Goal: Transaction & Acquisition: Purchase product/service

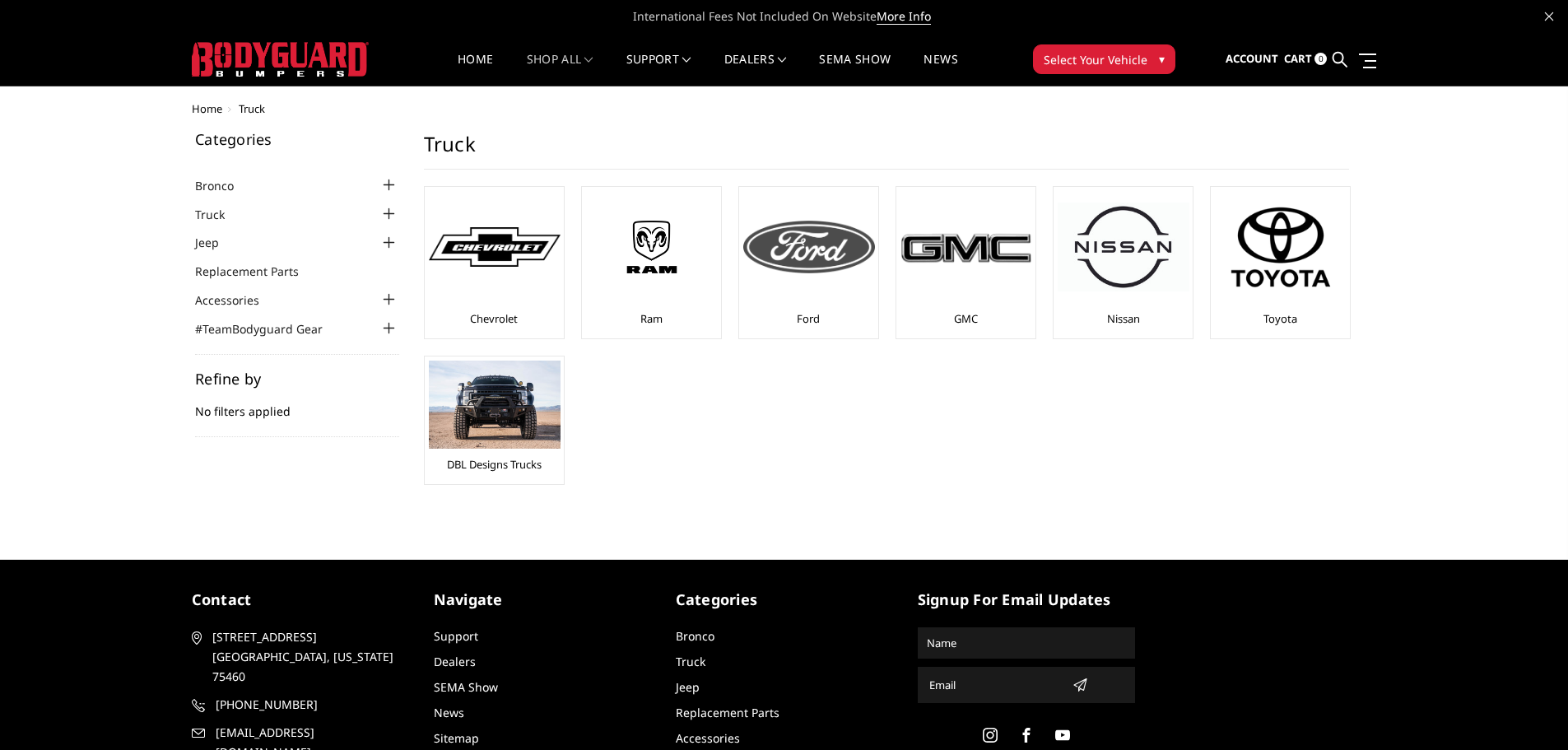
click at [841, 267] on img at bounding box center [808, 247] width 131 height 53
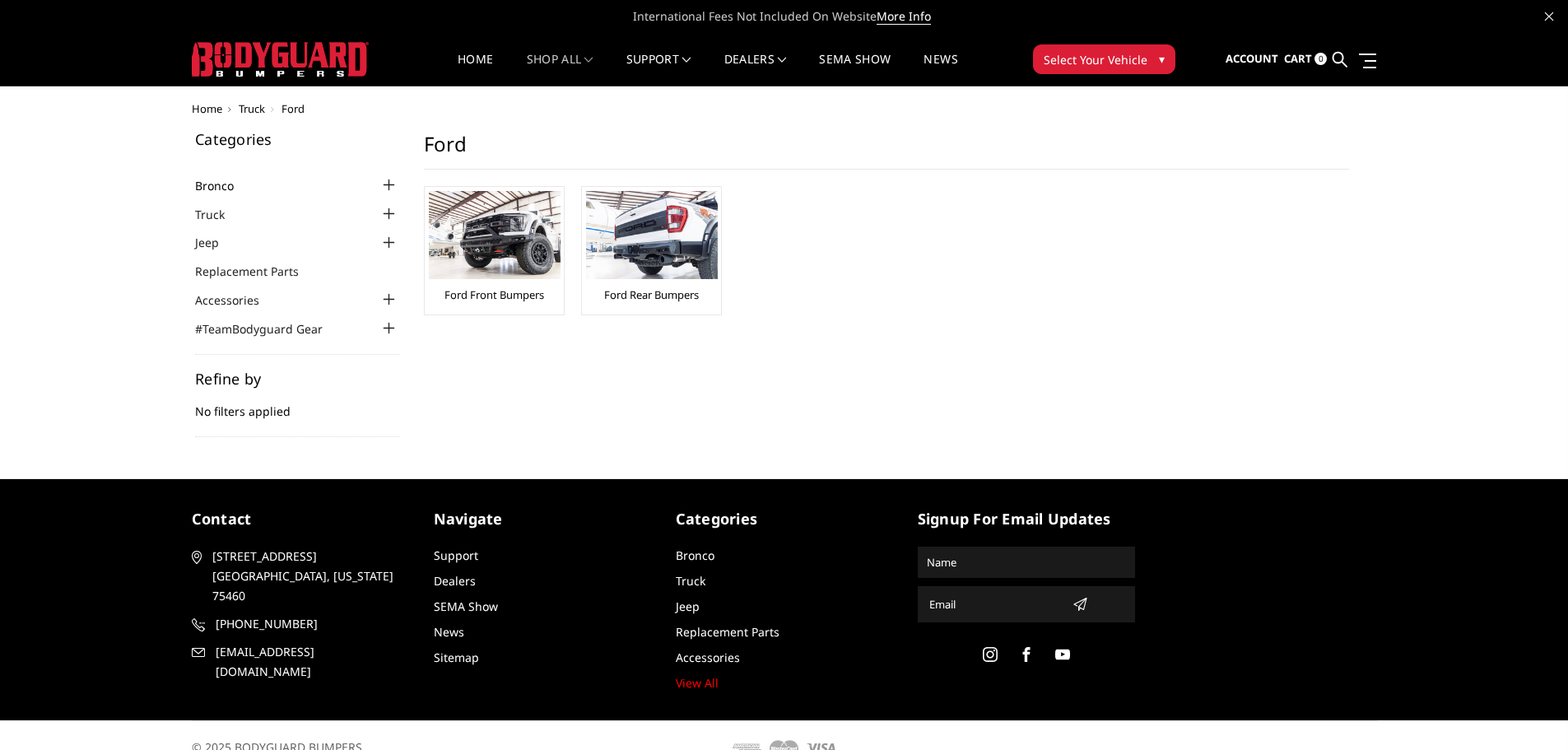
click at [223, 185] on link "Bronco" at bounding box center [224, 185] width 59 height 17
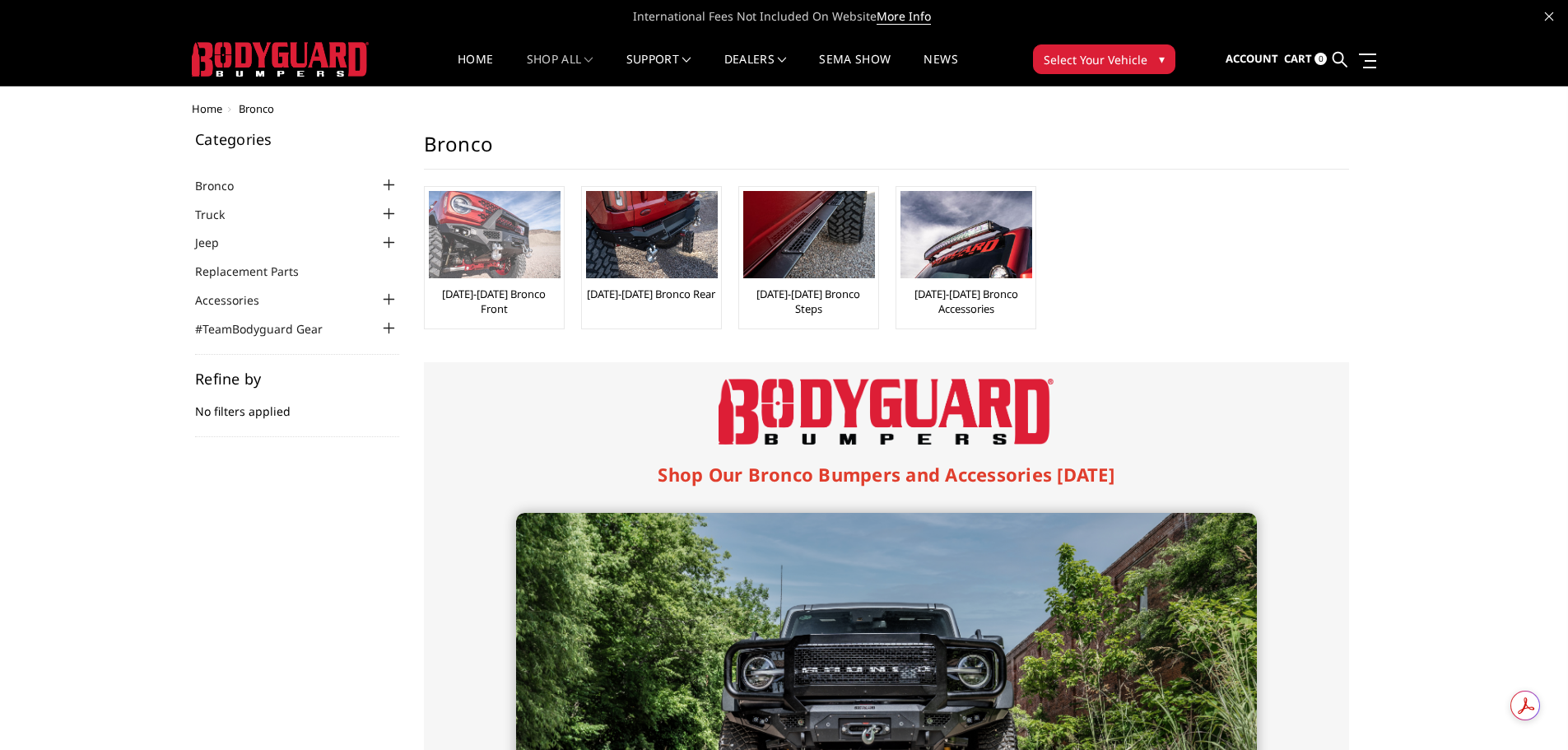
click at [492, 233] on img at bounding box center [494, 235] width 131 height 88
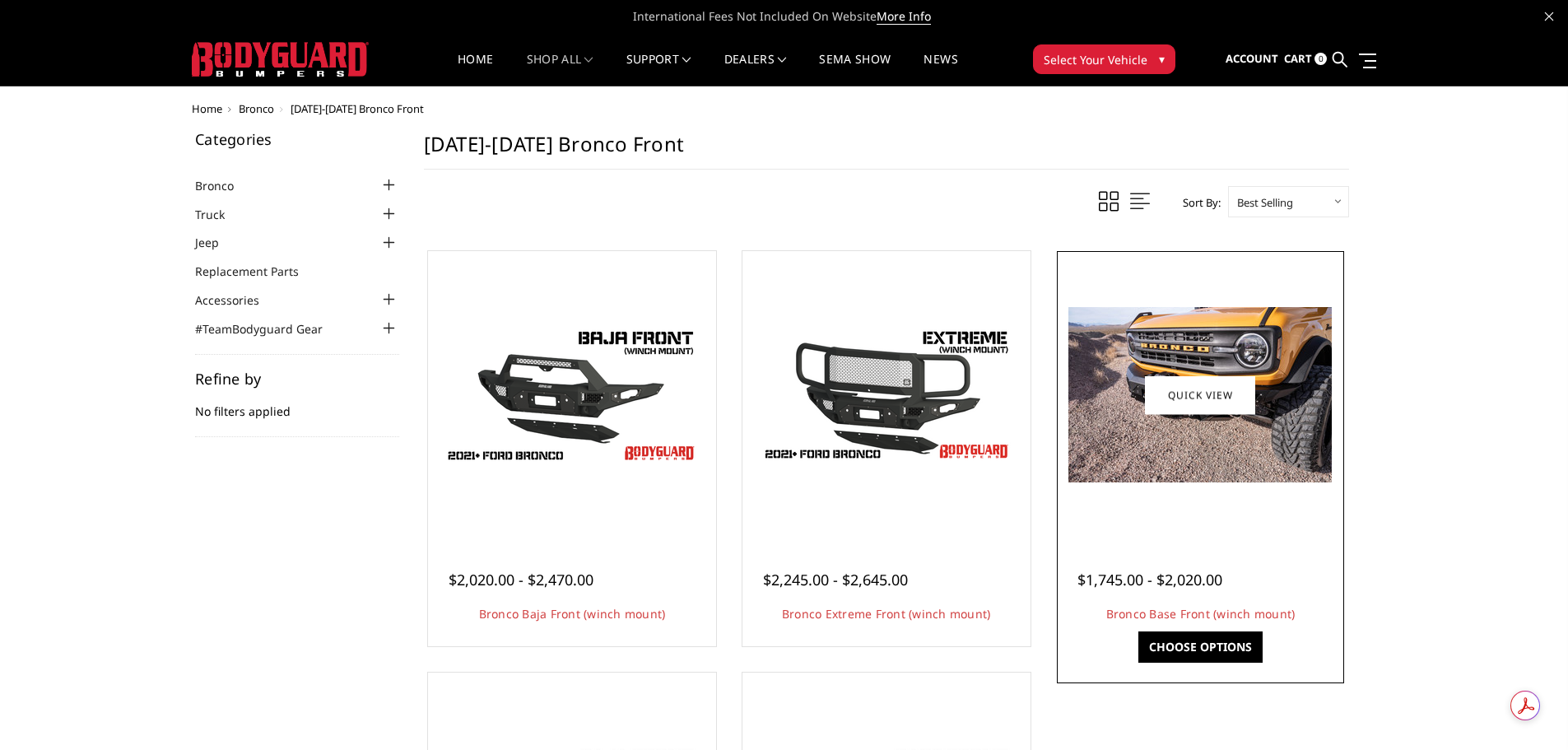
click at [1185, 444] on img at bounding box center [1200, 394] width 264 height 175
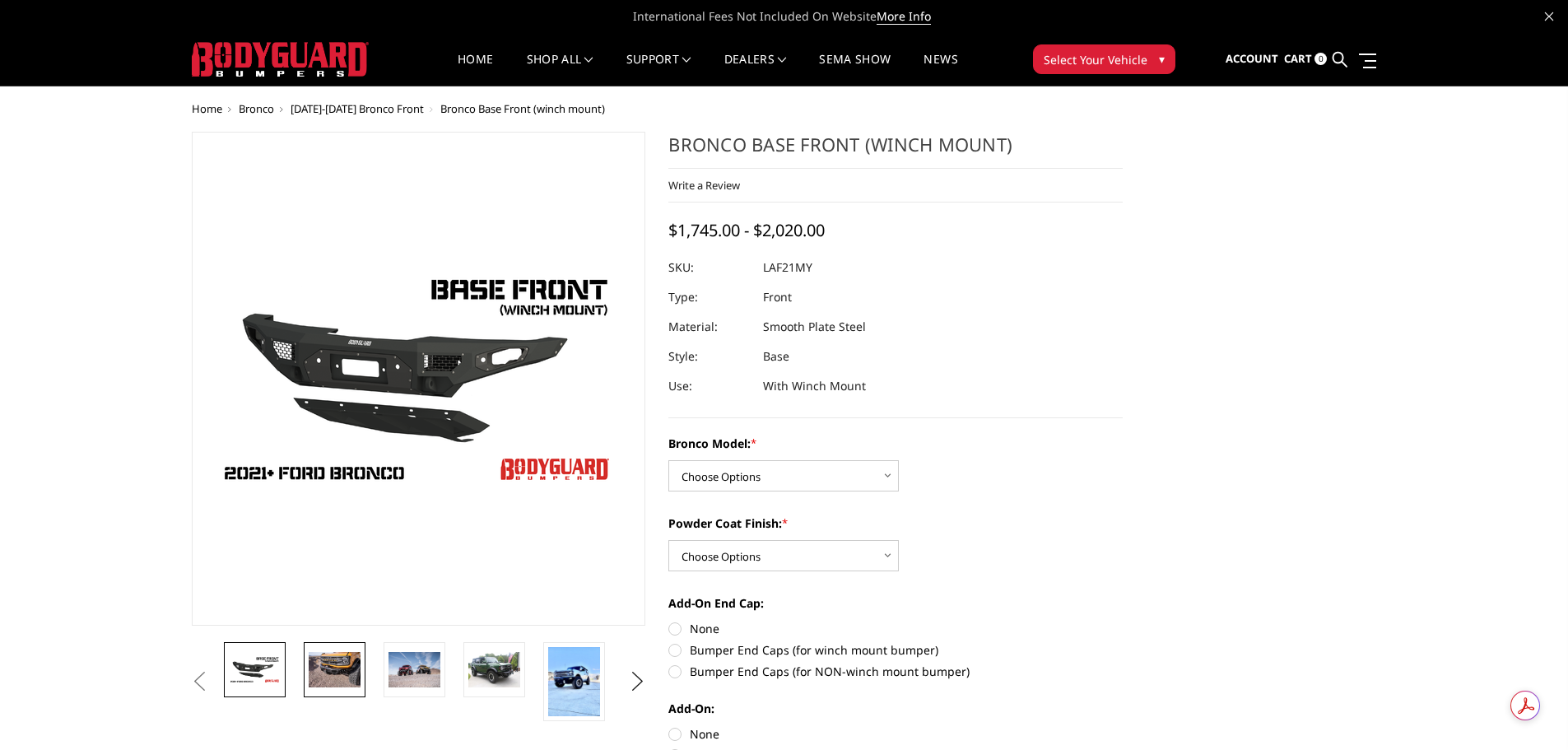
click at [323, 673] on img at bounding box center [334, 669] width 52 height 35
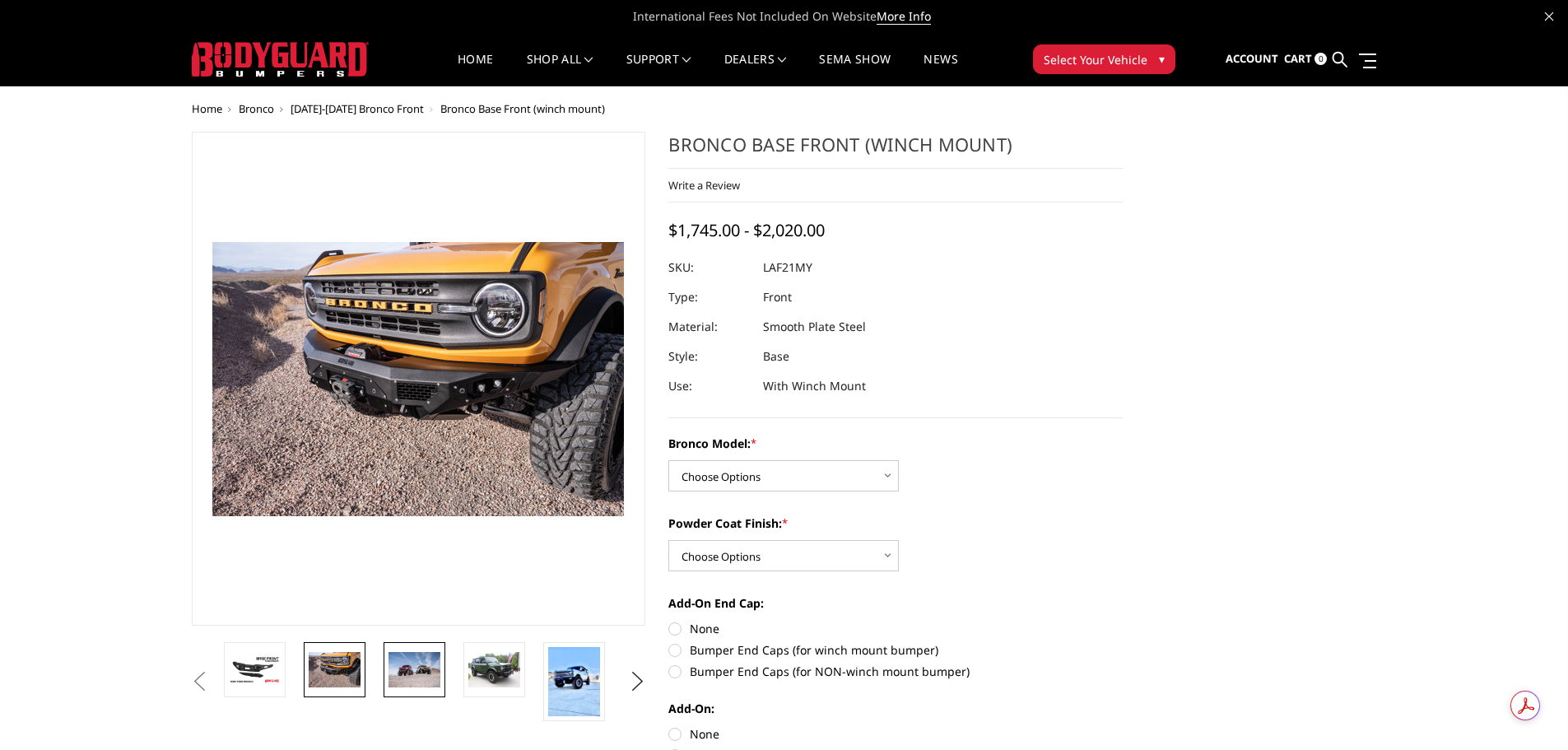
click at [416, 677] on img at bounding box center [415, 669] width 52 height 35
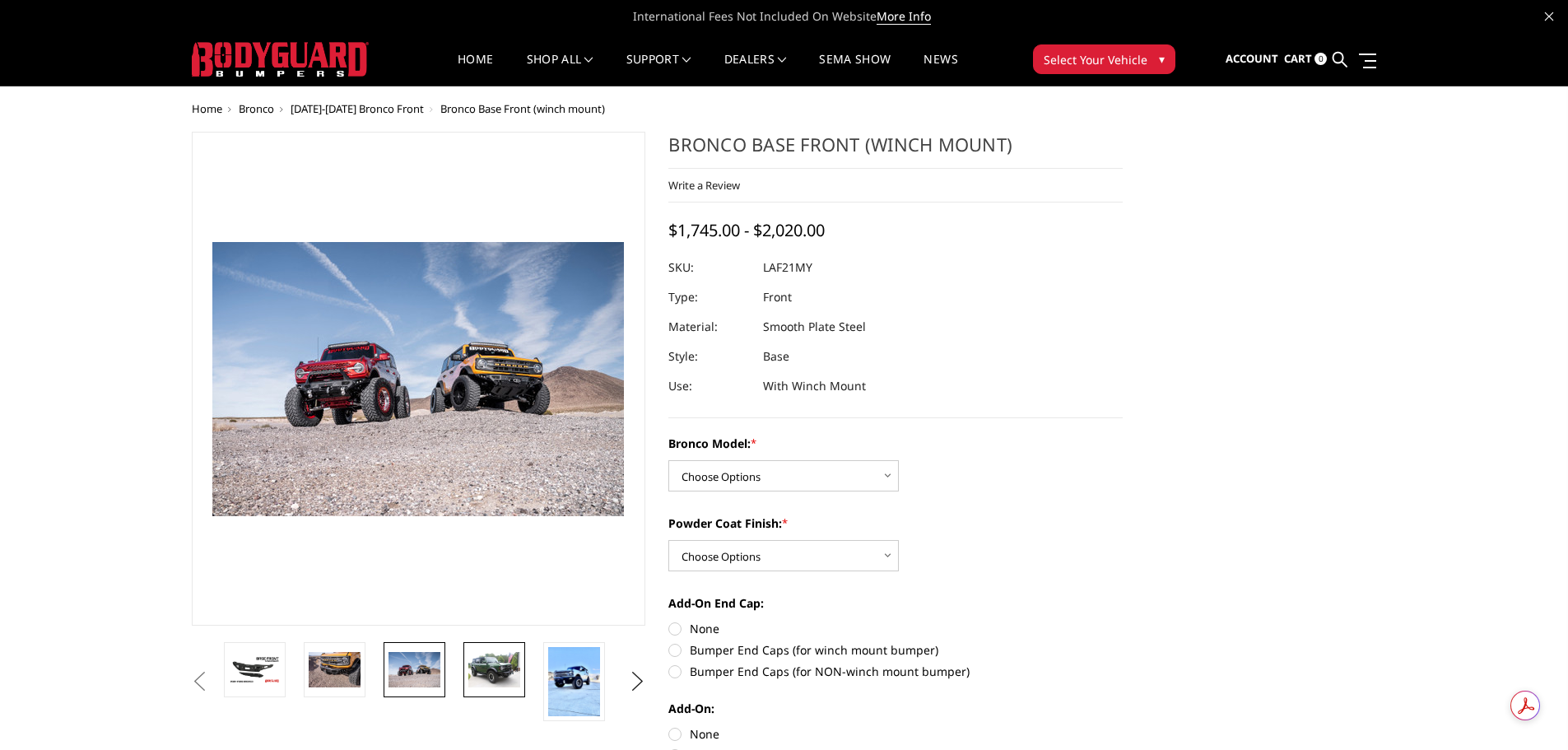
click at [487, 678] on img at bounding box center [494, 669] width 52 height 35
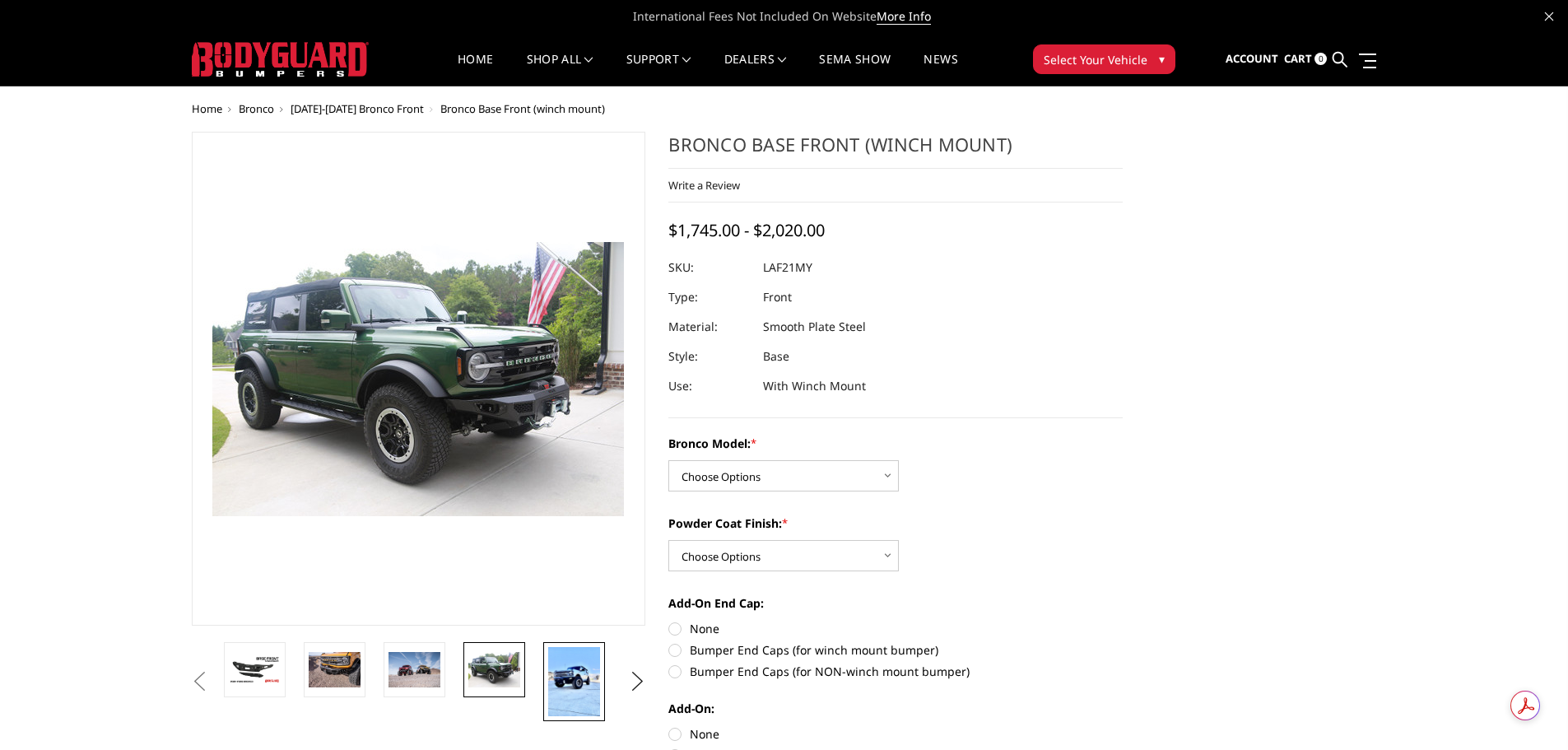
click at [560, 680] on img at bounding box center [574, 681] width 52 height 69
